Goal: Find specific page/section: Find specific page/section

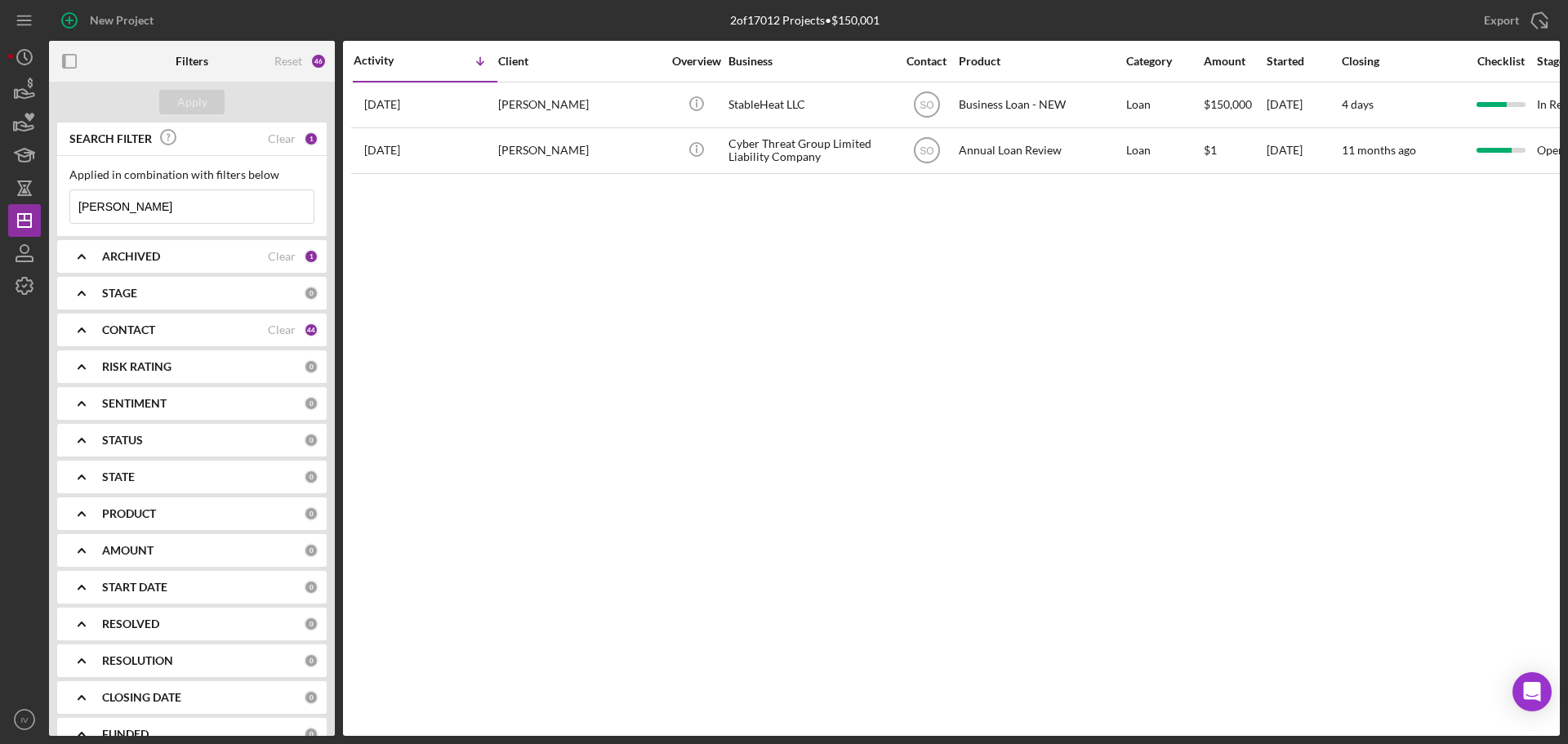
drag, startPoint x: 178, startPoint y: 204, endPoint x: 1, endPoint y: 204, distance: 177.0
click at [1, 204] on div "New Project 2 of 17012 Projects • $150,001 [PERSON_NAME] Export Icon/Export Fil…" at bounding box center [784, 372] width 1568 height 744
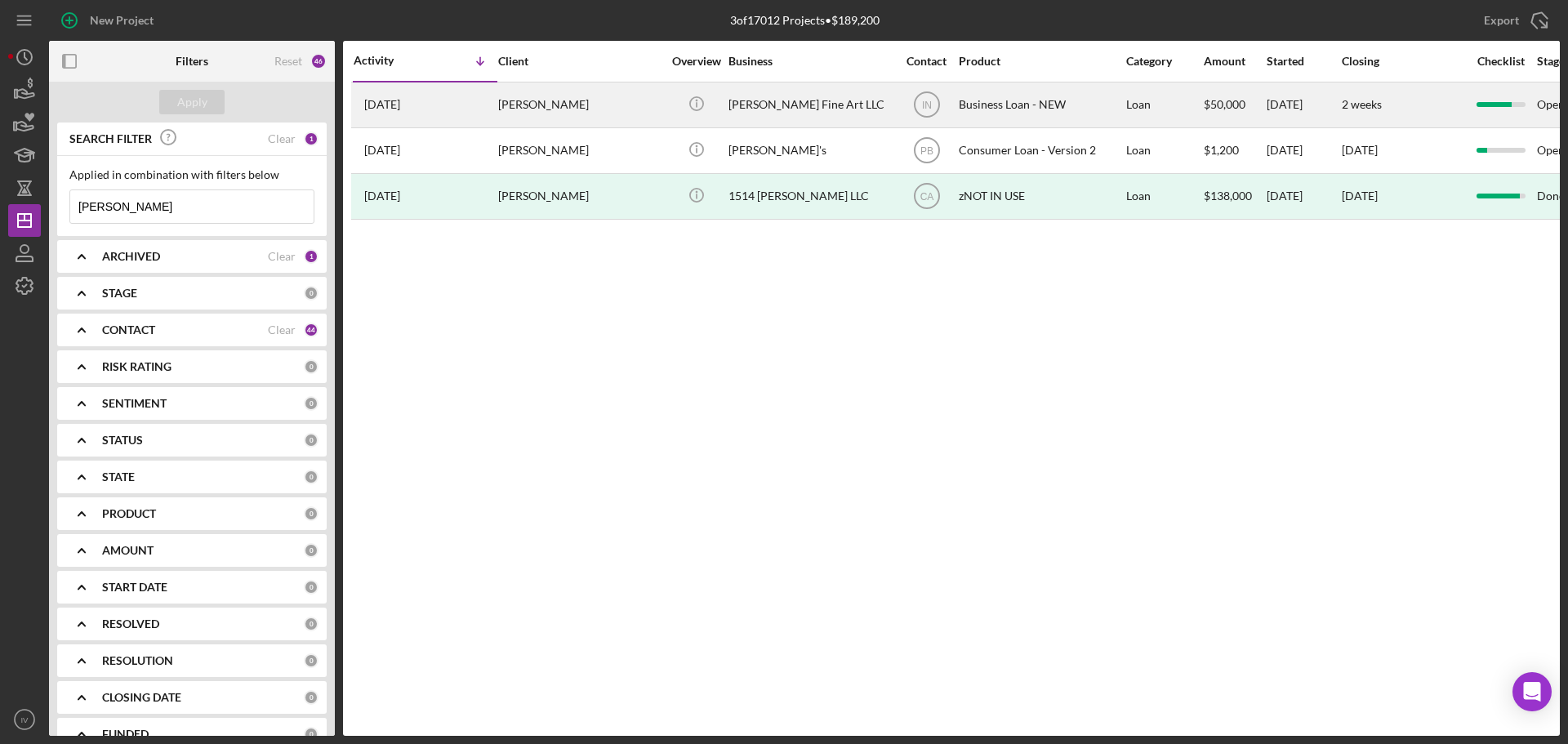
type input "[PERSON_NAME]"
click at [520, 108] on div "[PERSON_NAME]" at bounding box center [580, 105] width 163 height 43
